Goal: Task Accomplishment & Management: Manage account settings

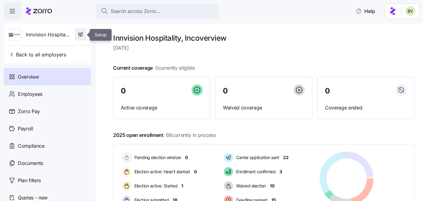
click at [83, 31] on span "button" at bounding box center [80, 35] width 10 height 12
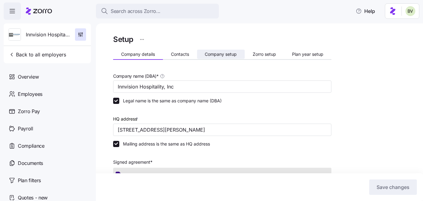
click at [214, 54] on span "Company setup" at bounding box center [221, 54] width 32 height 4
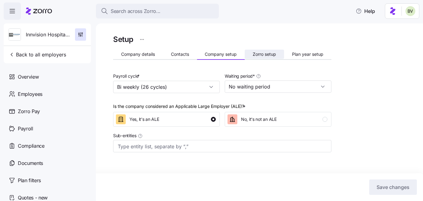
click at [252, 55] on button "Zorro setup" at bounding box center [264, 54] width 39 height 9
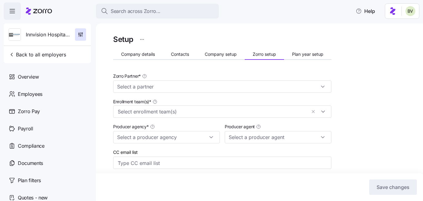
type input "Zorro"
type input "MMA"
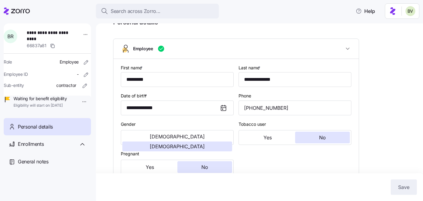
type input "Contractor"
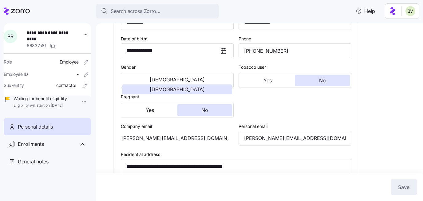
scroll to position [96, 0]
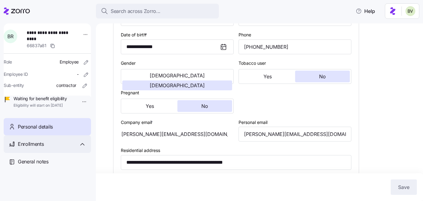
click at [78, 148] on div "Enrollments" at bounding box center [52, 144] width 68 height 8
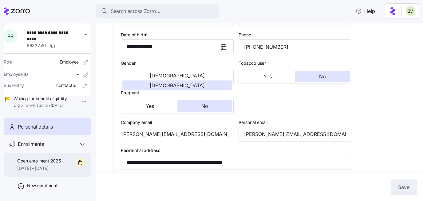
click at [58, 164] on span "Open enrollment 2025" at bounding box center [38, 160] width 43 height 6
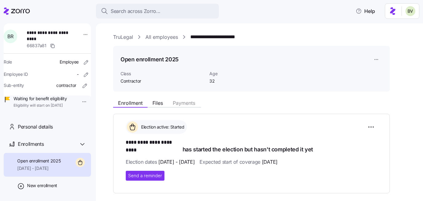
click at [167, 39] on link "All employees" at bounding box center [161, 37] width 33 height 8
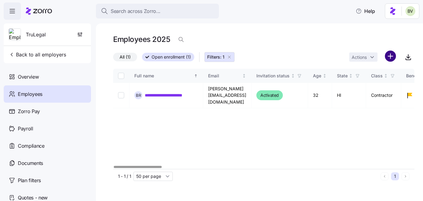
click at [393, 58] on html "**********" at bounding box center [211, 98] width 423 height 197
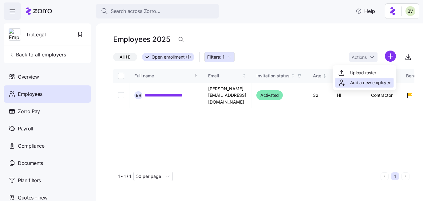
click at [371, 83] on span "Add a new employee" at bounding box center [370, 82] width 41 height 6
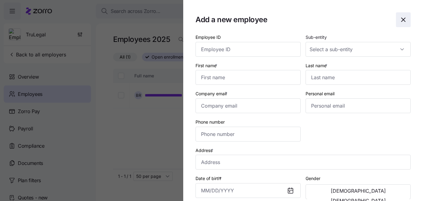
click at [401, 23] on icon "button" at bounding box center [403, 19] width 7 height 7
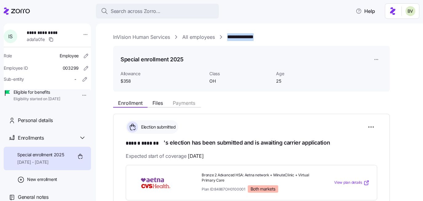
drag, startPoint x: 277, startPoint y: 42, endPoint x: 227, endPoint y: 39, distance: 49.6
copy link "**********"
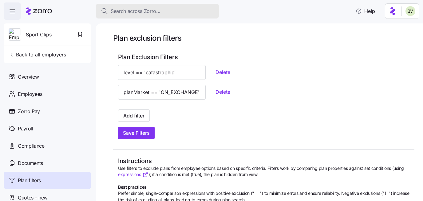
click at [164, 13] on div "Search across Zorro..." at bounding box center [157, 11] width 113 height 8
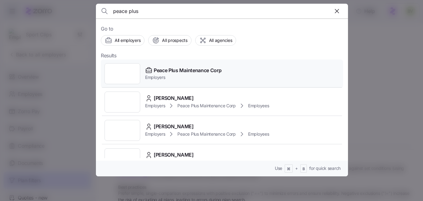
type input "peace plus"
click at [128, 76] on div at bounding box center [123, 73] width 36 height 21
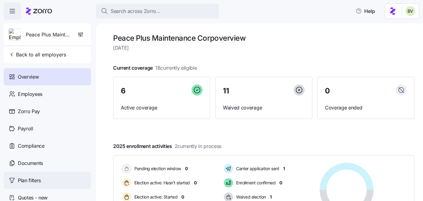
click at [30, 176] on span "Plan filters" at bounding box center [29, 180] width 23 height 8
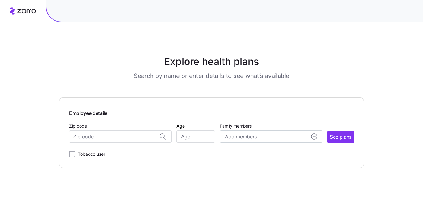
click at [296, 55] on h1 "Explore health plans" at bounding box center [211, 61] width 275 height 15
